Goal: Information Seeking & Learning: Learn about a topic

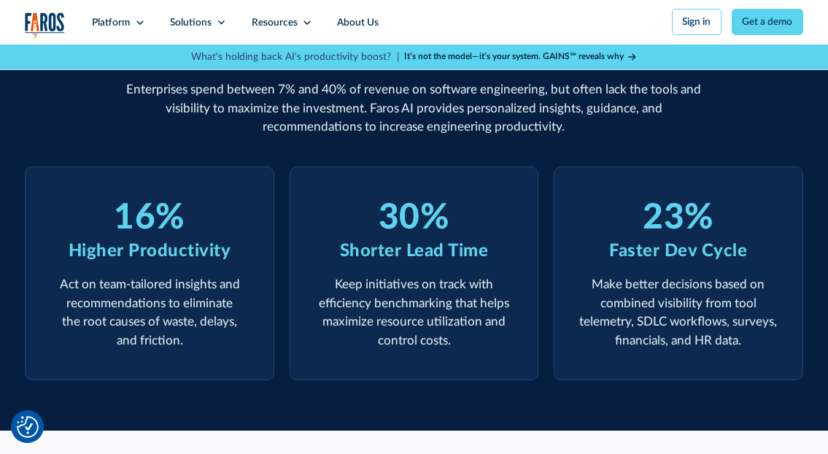
scroll to position [485, 0]
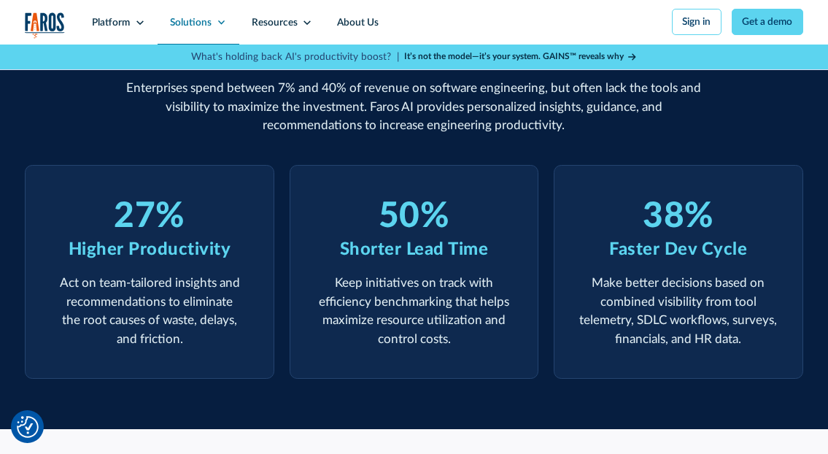
click at [204, 25] on div "Solutions" at bounding box center [191, 22] width 42 height 15
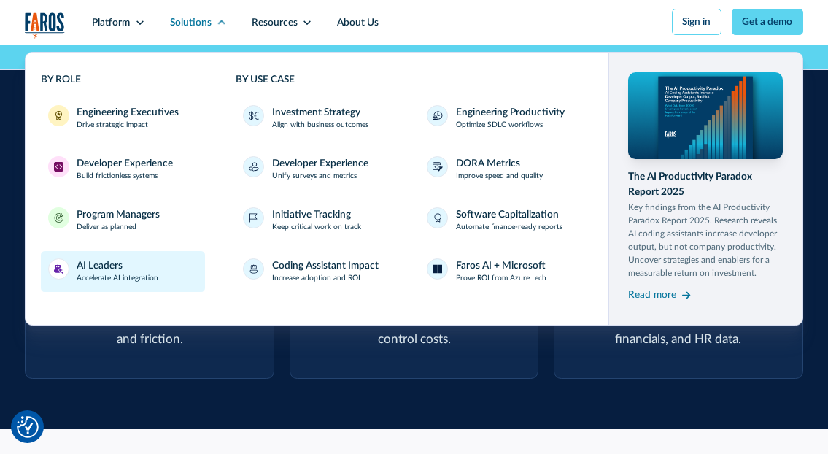
click at [119, 269] on div "AI Leaders" at bounding box center [100, 265] width 46 height 15
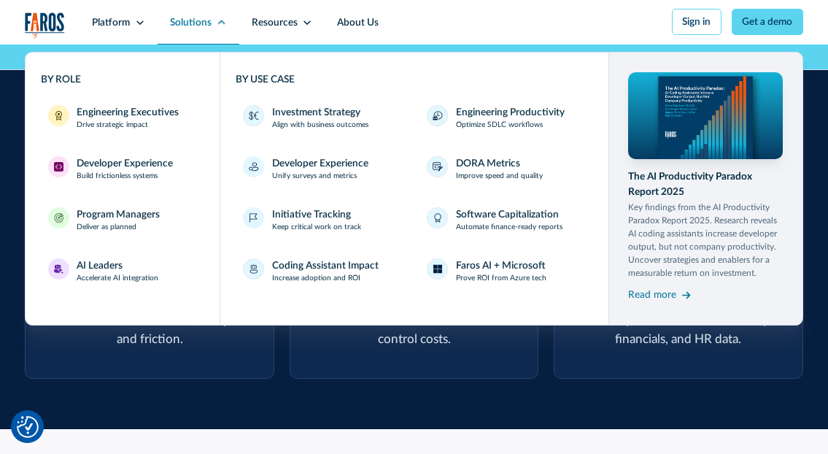
click at [204, 21] on div "Solutions" at bounding box center [191, 22] width 42 height 15
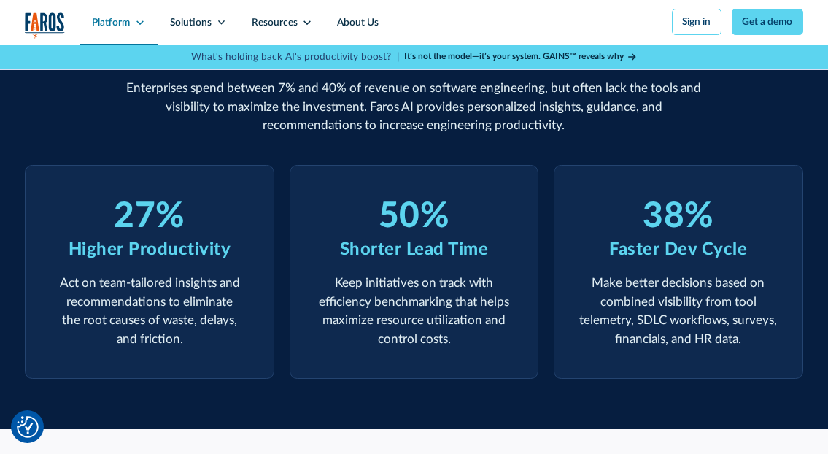
click at [142, 23] on icon at bounding box center [140, 23] width 10 height 10
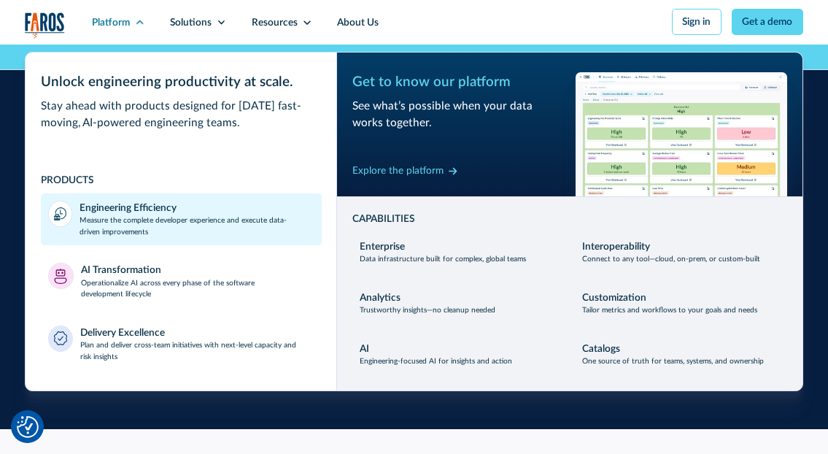
click at [143, 209] on div "Engineering Efficiency" at bounding box center [128, 208] width 97 height 15
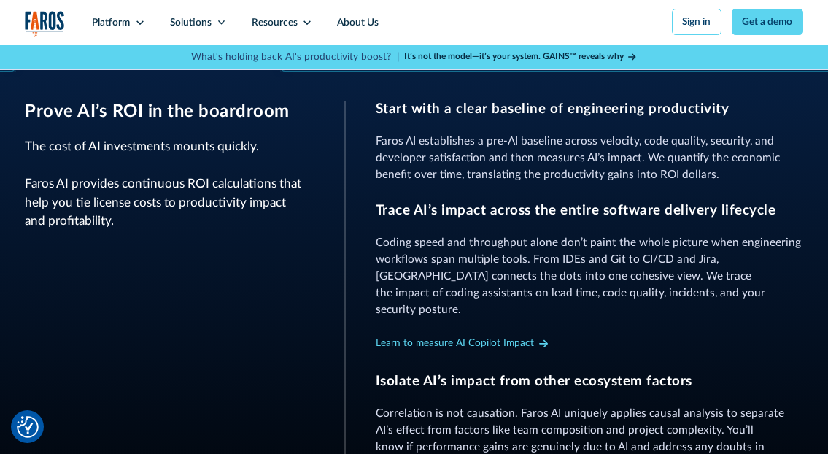
scroll to position [594, 0]
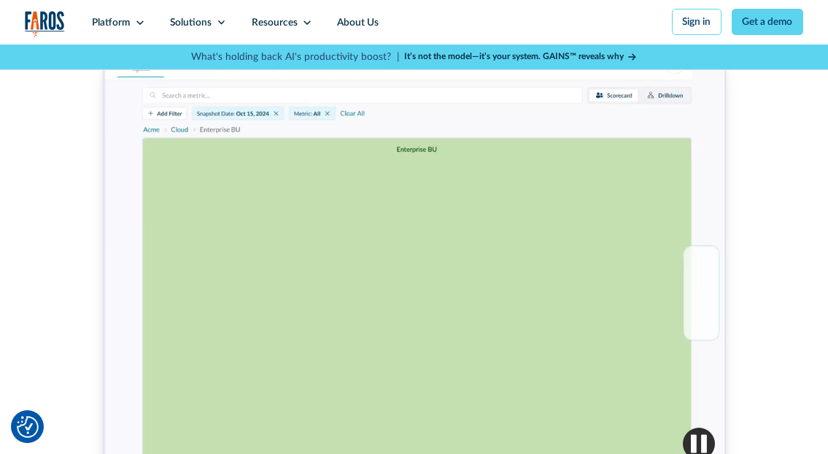
scroll to position [401, 0]
